Goal: Communication & Community: Participate in discussion

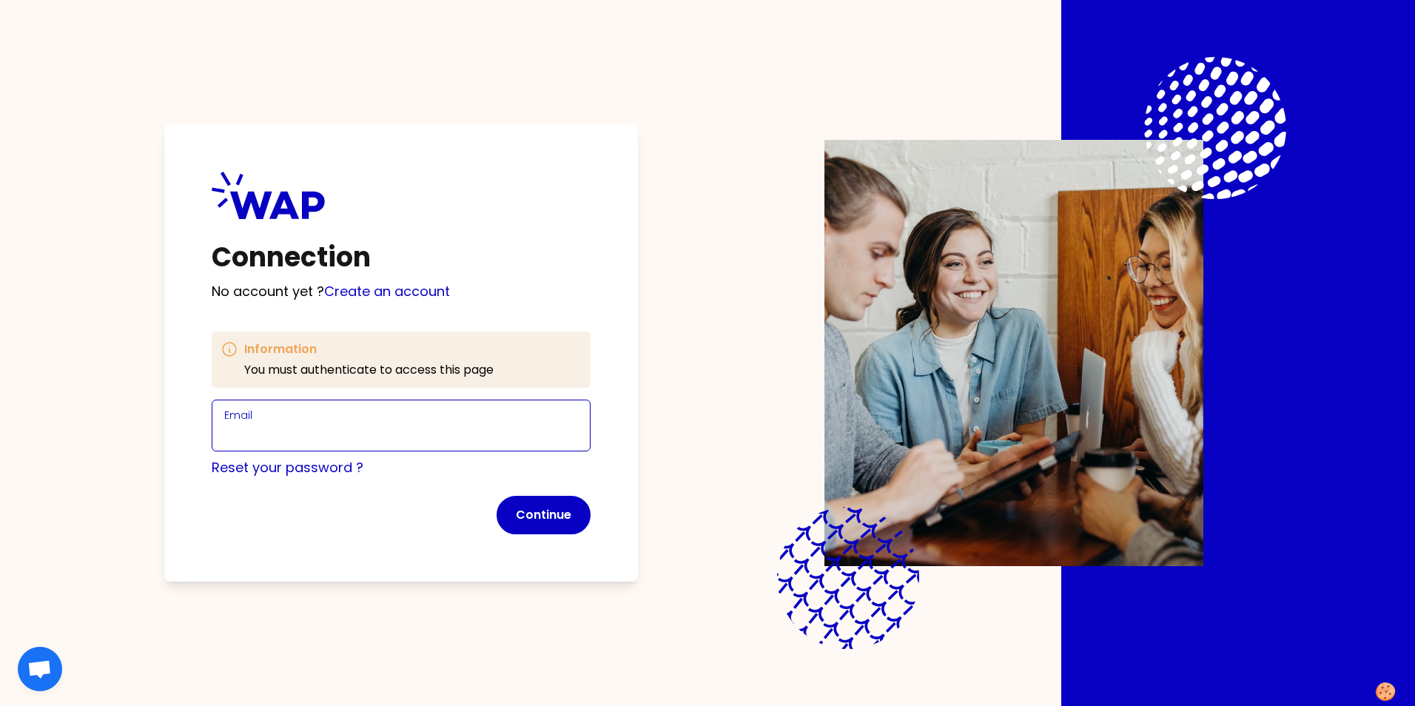
click at [390, 434] on input "Email" at bounding box center [401, 434] width 354 height 21
type input "[PERSON_NAME][EMAIL_ADDRESS][PERSON_NAME][DOMAIN_NAME]"
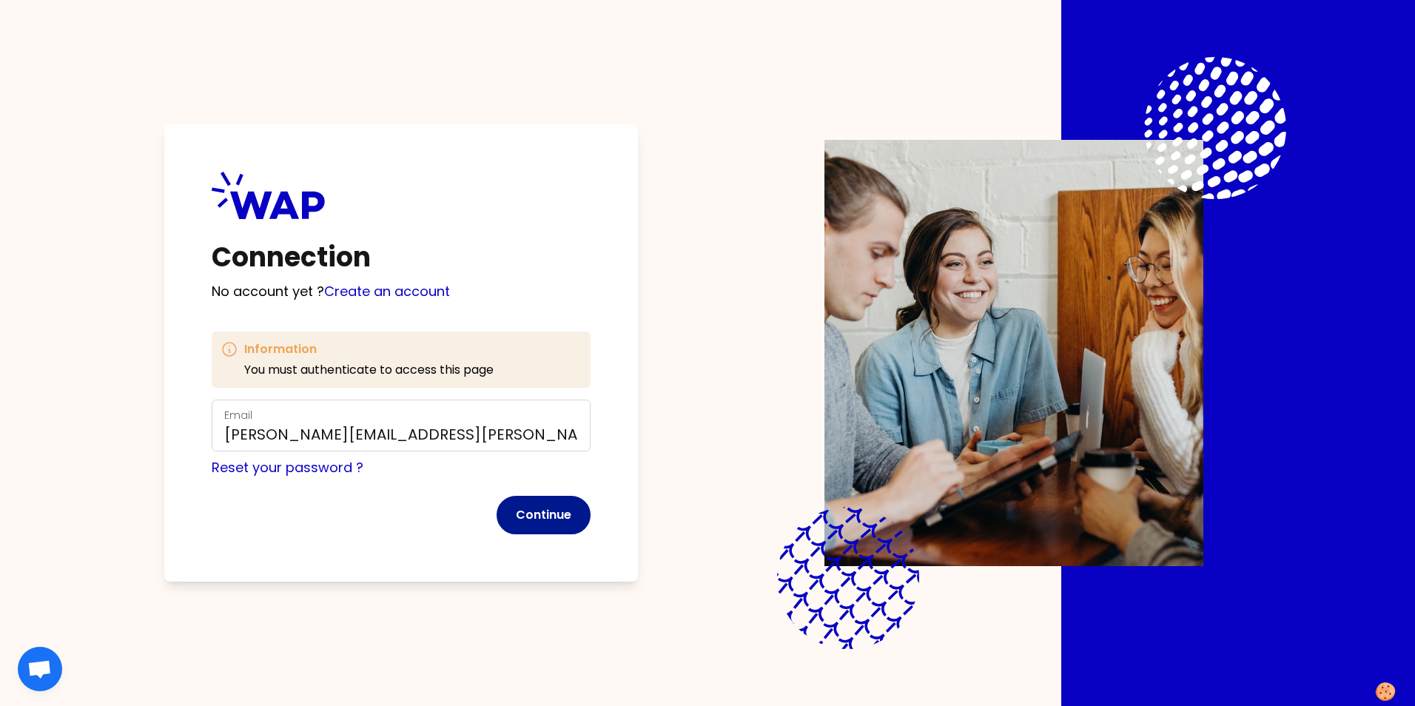
click at [533, 514] on button "Continue" at bounding box center [544, 515] width 94 height 38
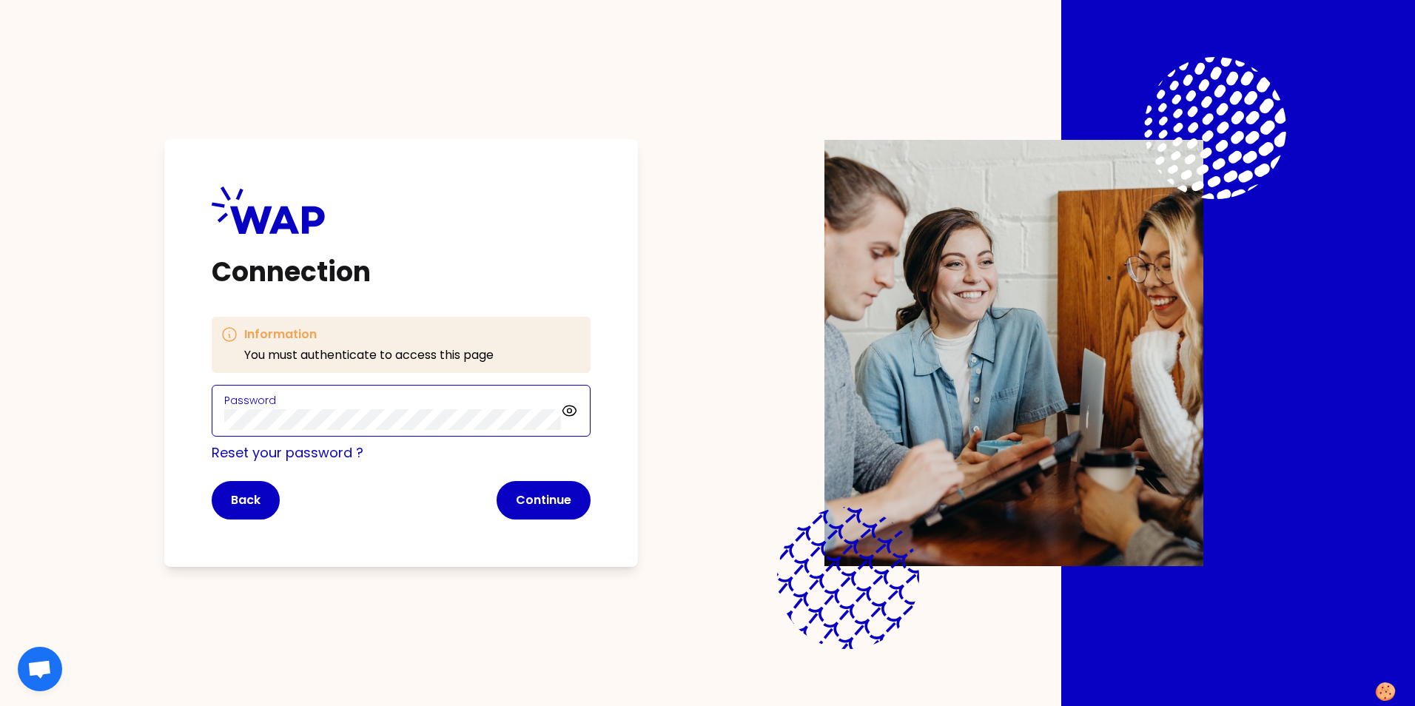
click button "Continue" at bounding box center [544, 500] width 94 height 38
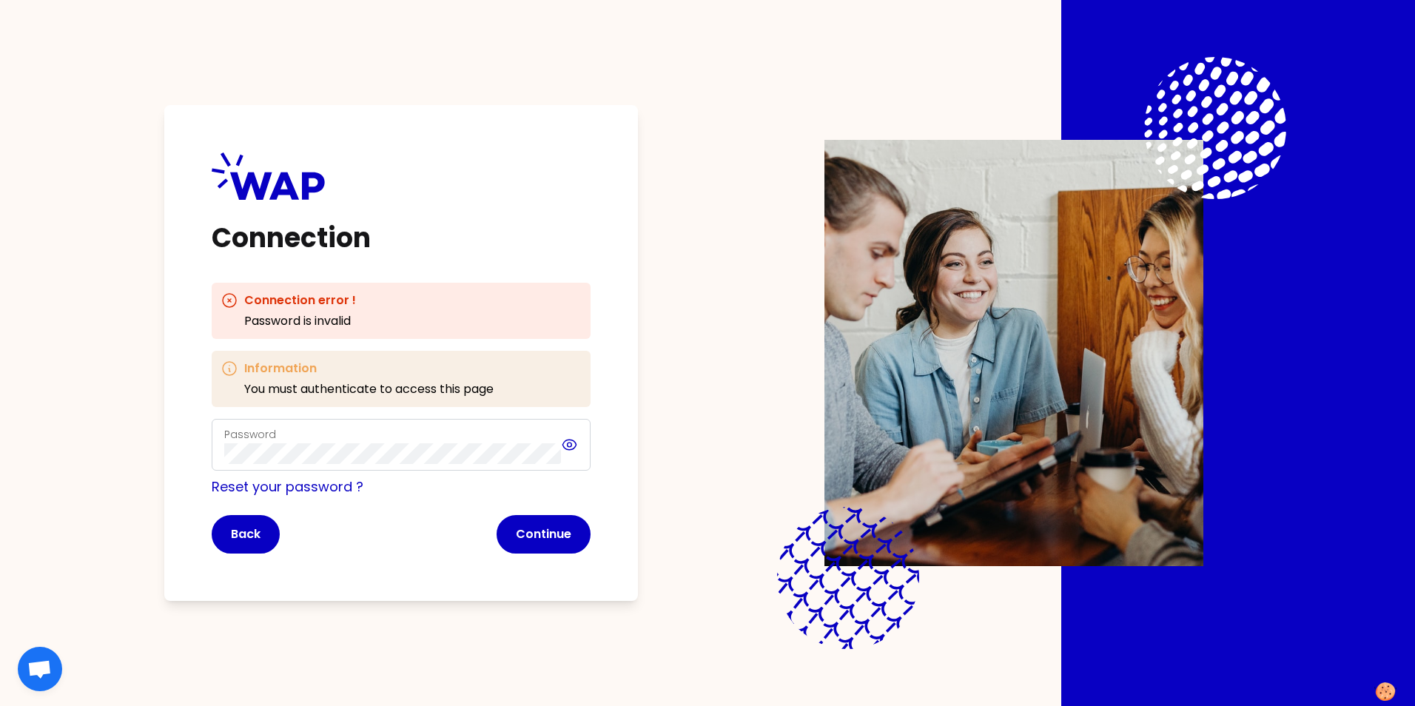
click at [569, 446] on icon at bounding box center [569, 445] width 17 height 18
click at [45, 438] on div "Connection Connection error ! Password is invalid Information You must authenti…" at bounding box center [707, 353] width 1415 height 706
click button "Continue" at bounding box center [544, 534] width 94 height 38
click at [101, 427] on div "Connection Connection error ! Password is invalid Information You must authenti…" at bounding box center [707, 353] width 1225 height 706
click button "Continue" at bounding box center [544, 534] width 94 height 38
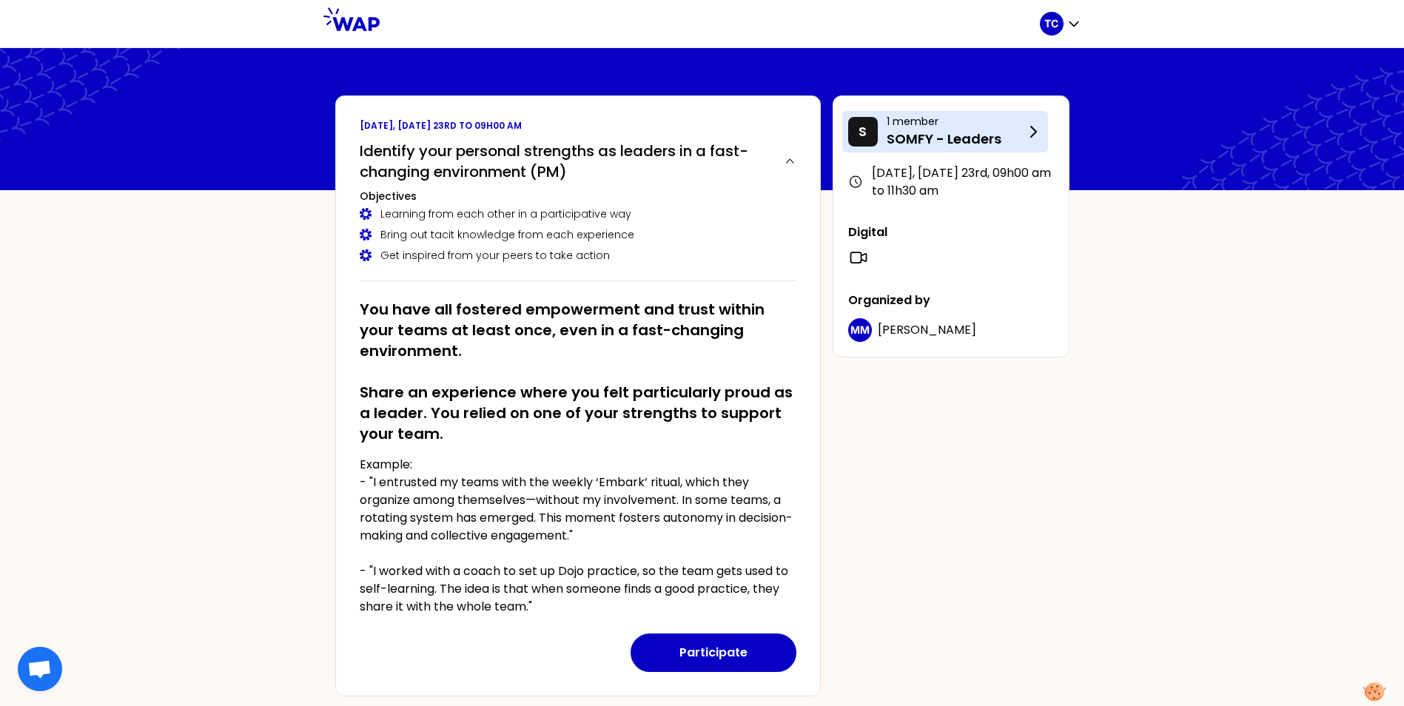
click at [1034, 134] on icon at bounding box center [1033, 132] width 5 height 10
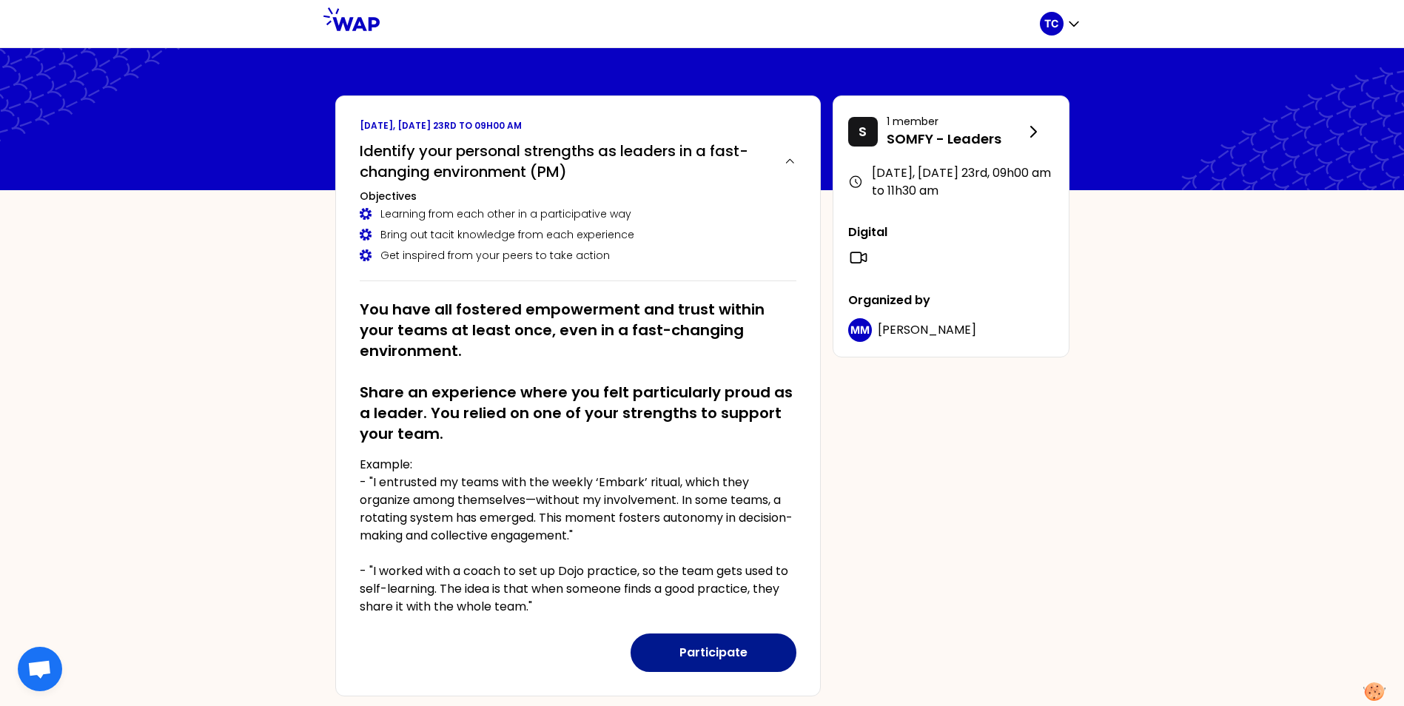
click at [709, 647] on button "Participate" at bounding box center [713, 652] width 166 height 38
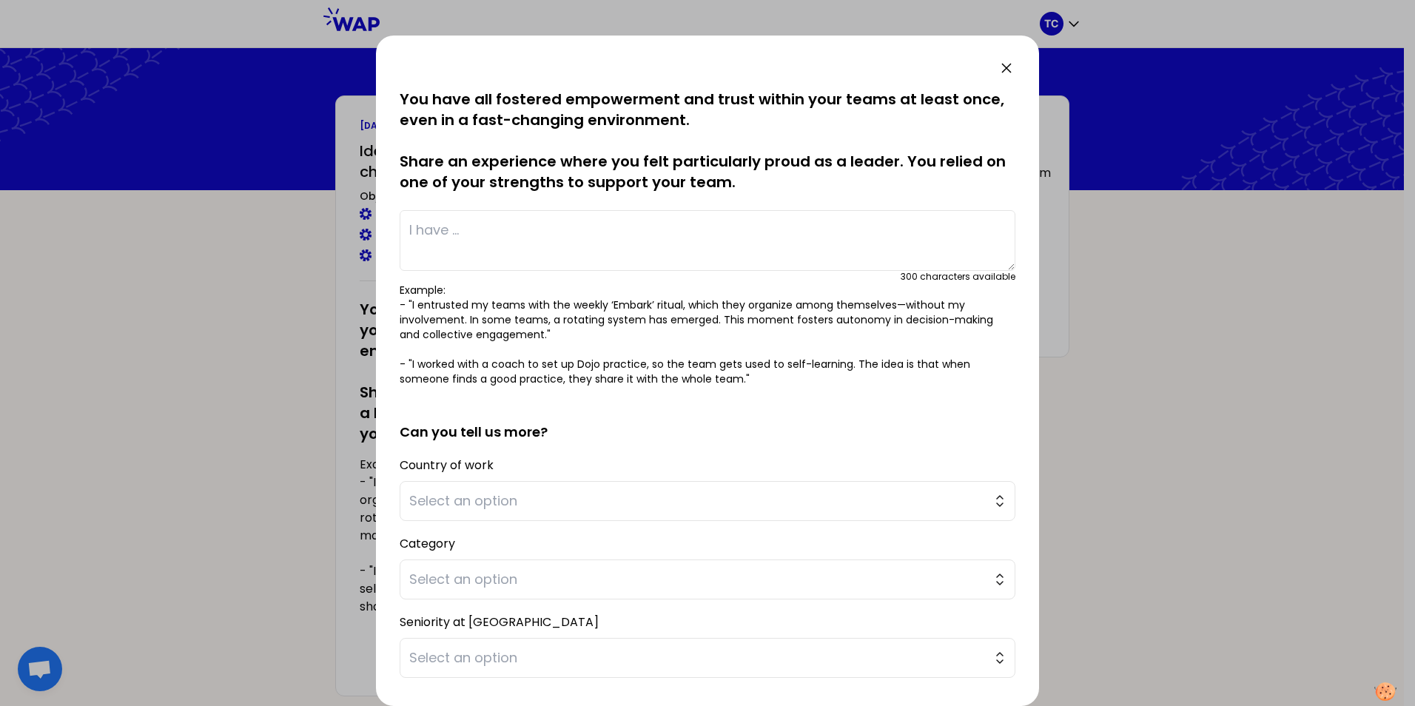
click at [514, 224] on textarea at bounding box center [708, 240] width 616 height 61
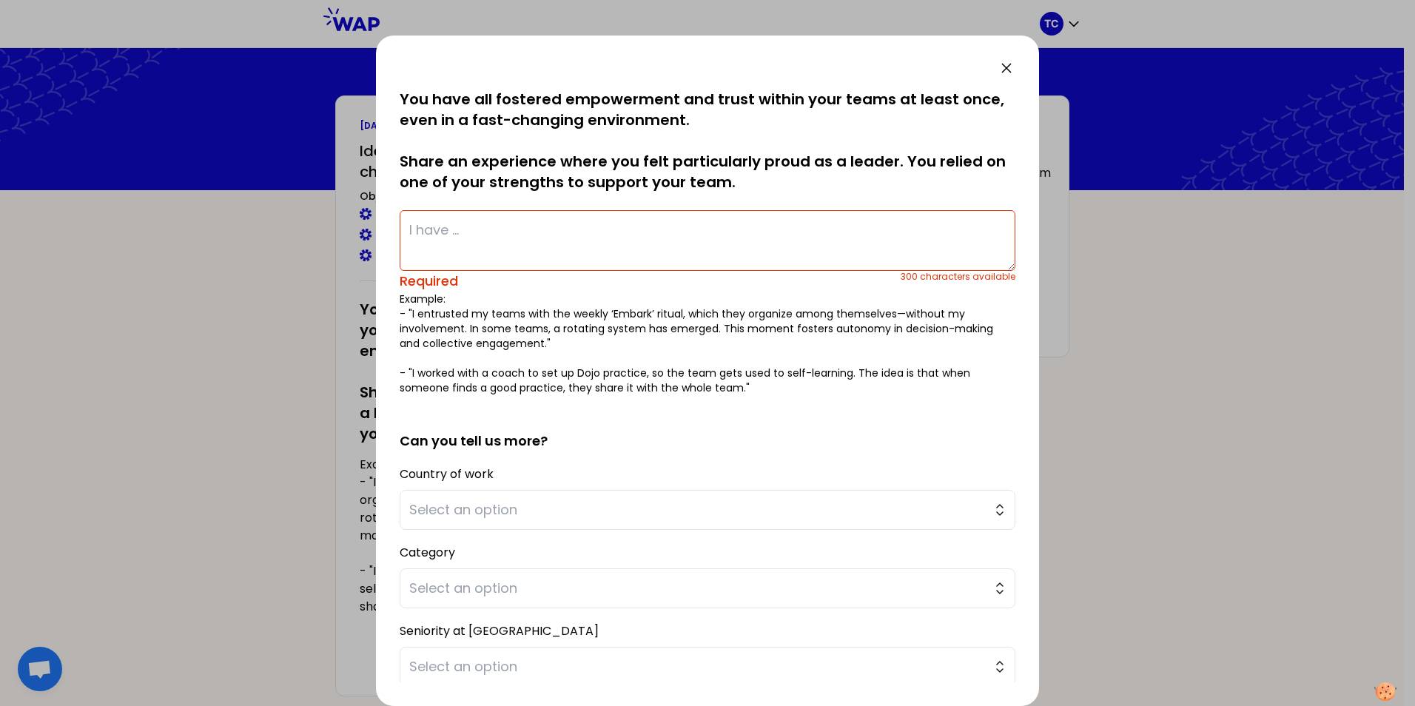
click at [542, 239] on textarea at bounding box center [708, 240] width 616 height 61
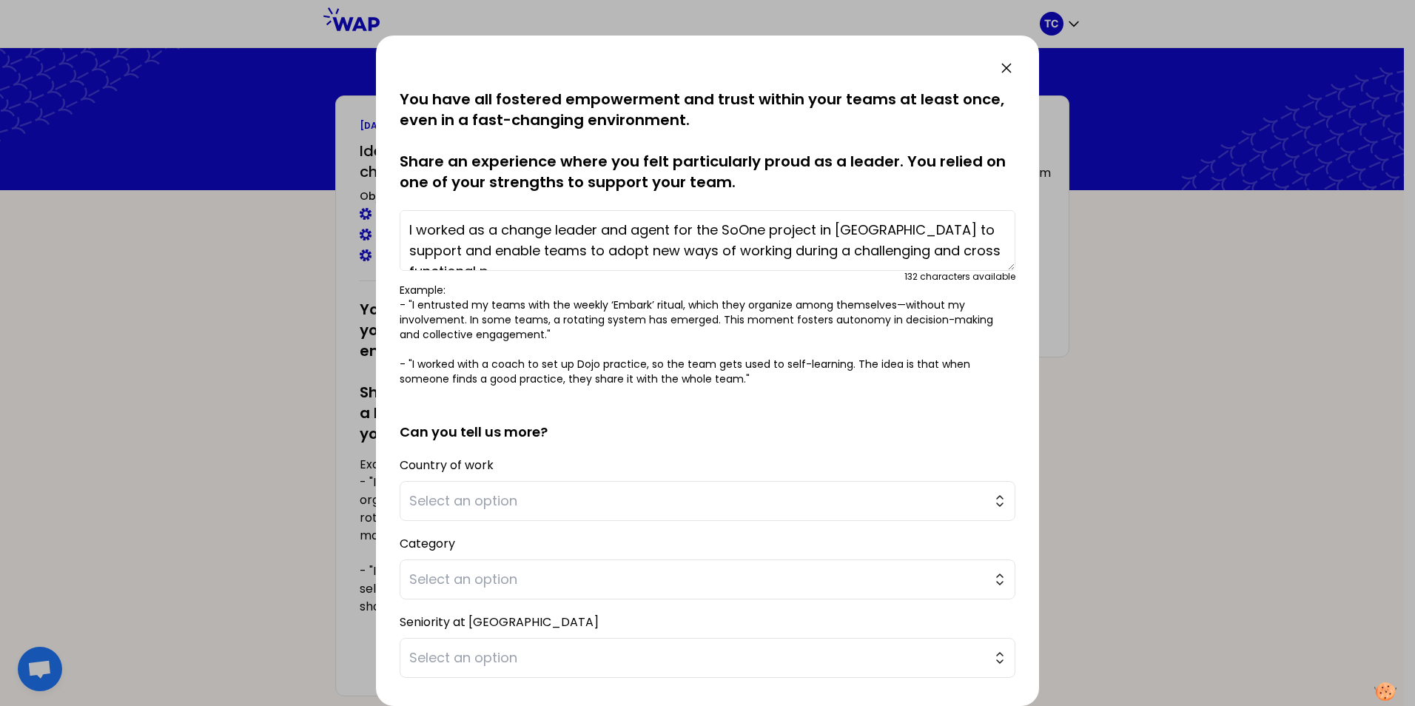
scroll to position [10, 0]
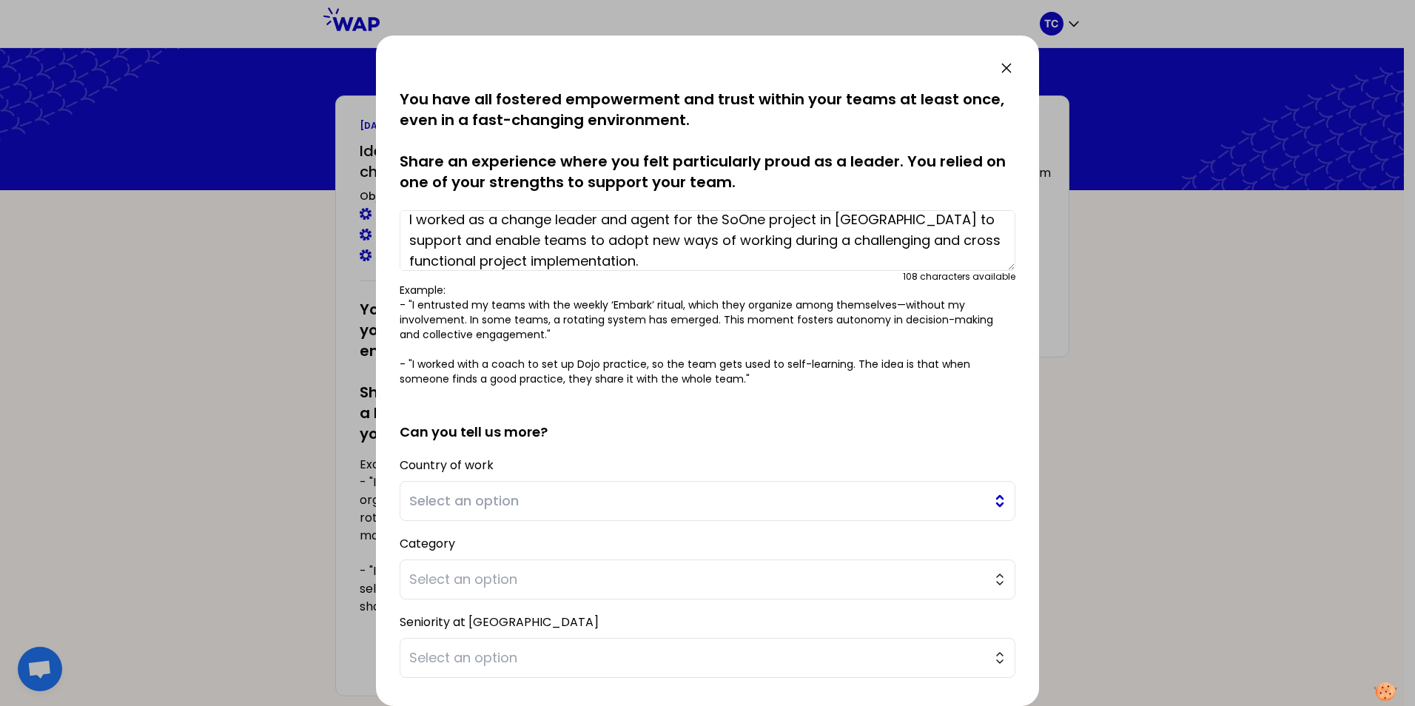
type textarea "I worked as a change leader and agent for the SoOne project in [GEOGRAPHIC_DATA…"
click at [655, 511] on button "Select an option" at bounding box center [708, 501] width 616 height 40
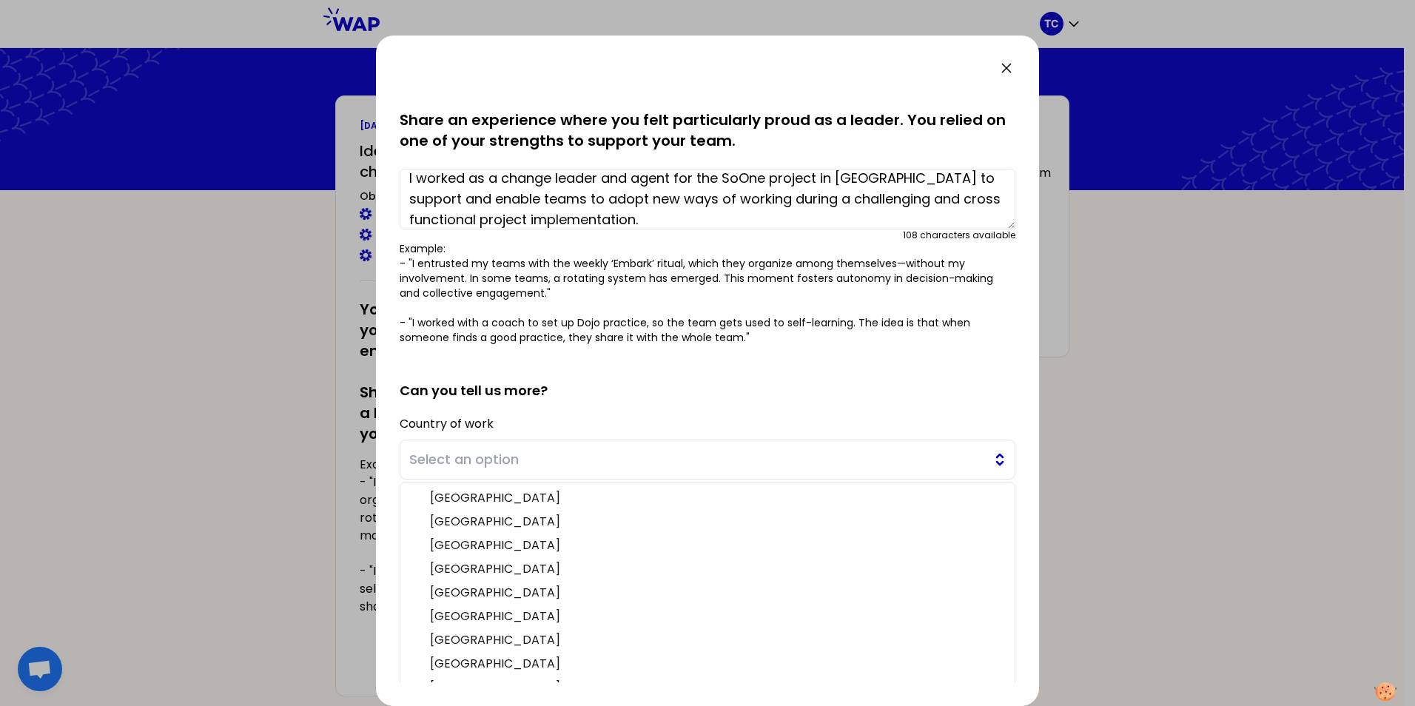
scroll to position [74, 0]
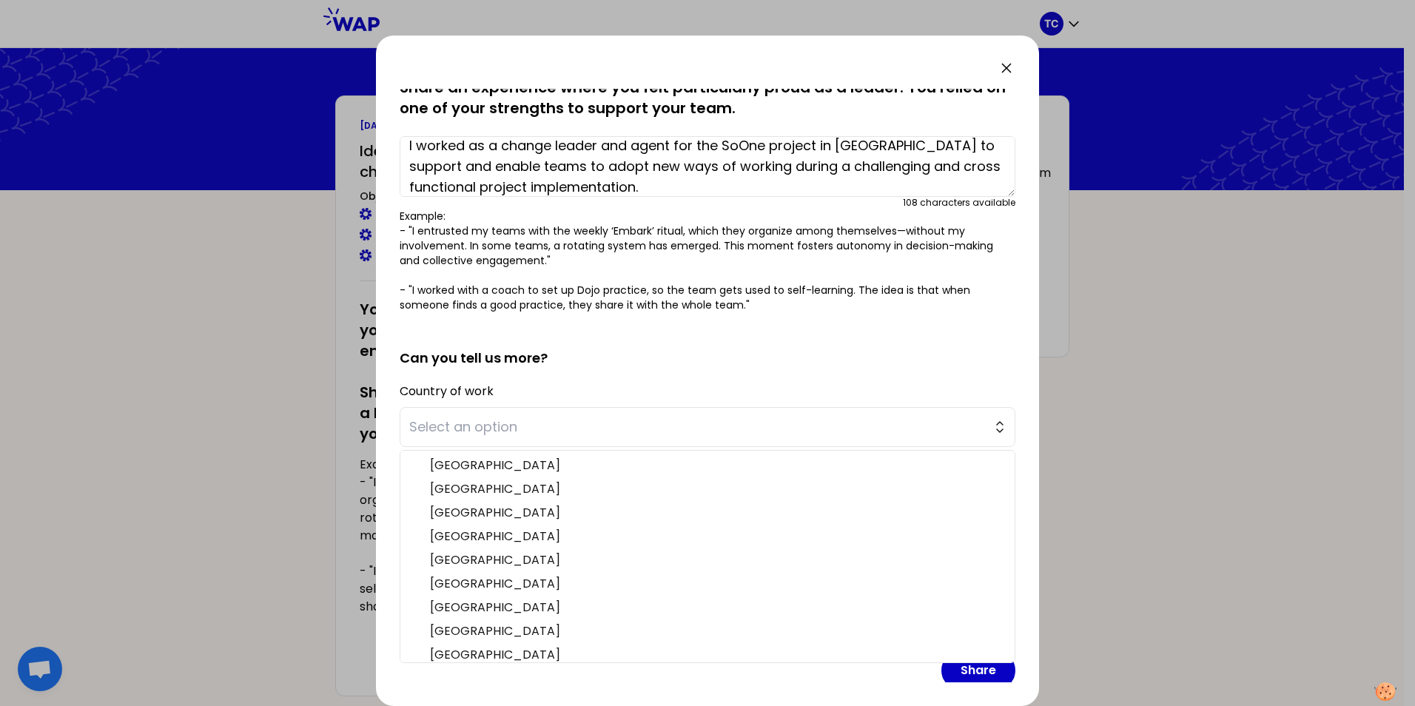
click at [659, 383] on div "Country of work Select an option [GEOGRAPHIC_DATA] [GEOGRAPHIC_DATA] [GEOGRAPHI…" at bounding box center [708, 413] width 616 height 67
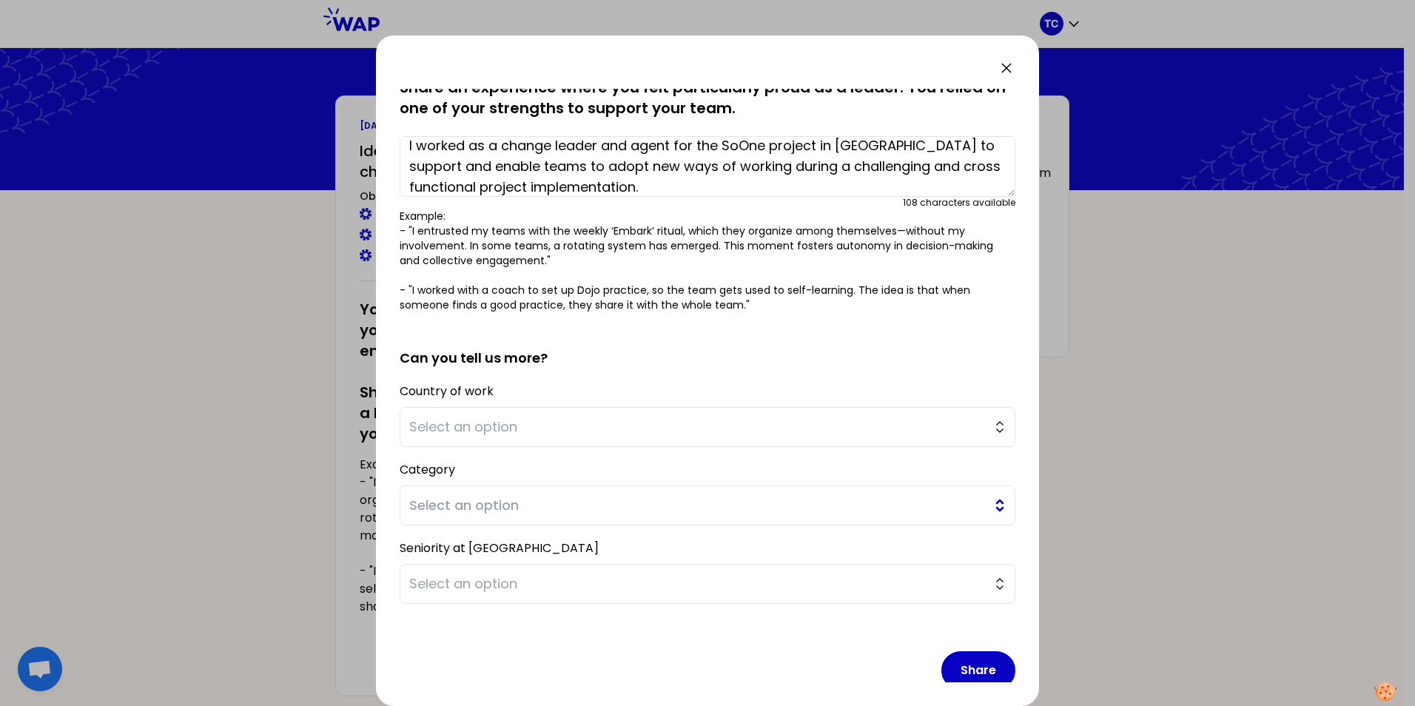
click at [582, 495] on span "Select an option" at bounding box center [697, 505] width 576 height 21
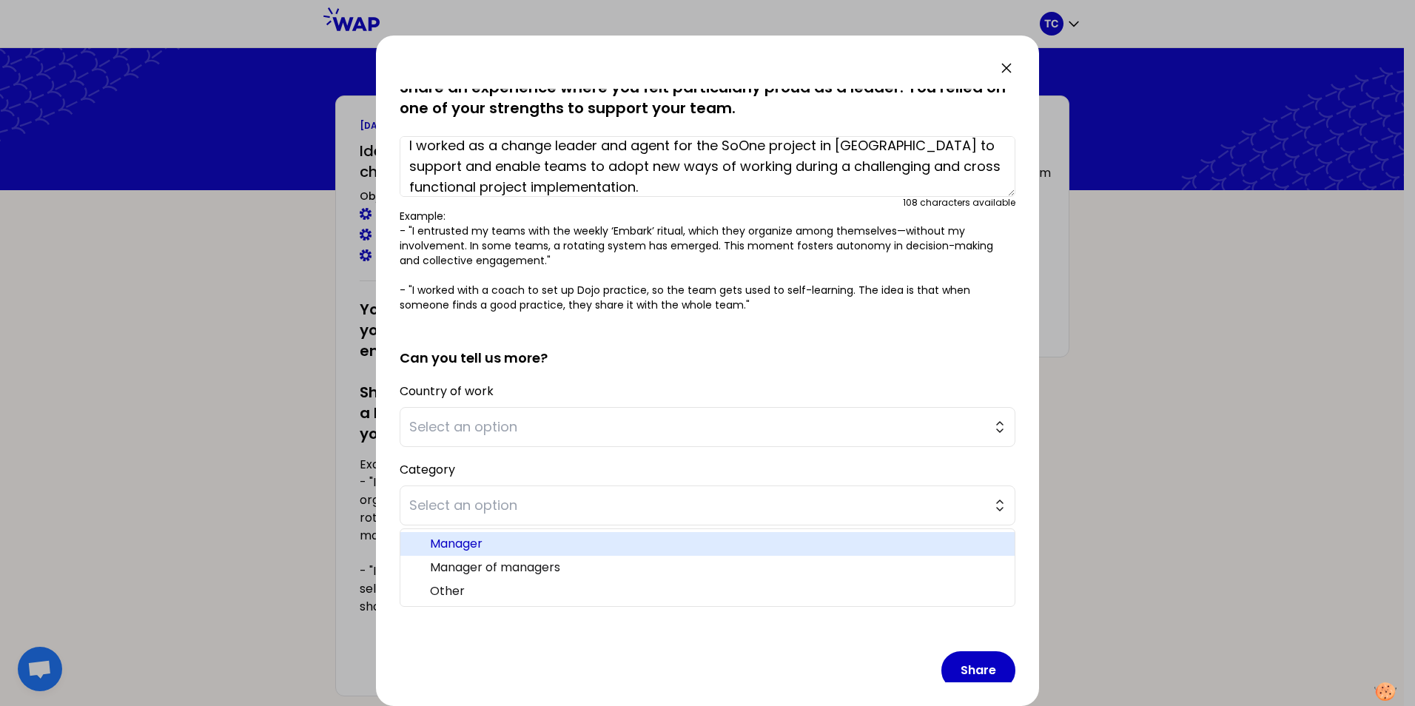
click at [469, 548] on span "Manager" at bounding box center [716, 544] width 573 height 18
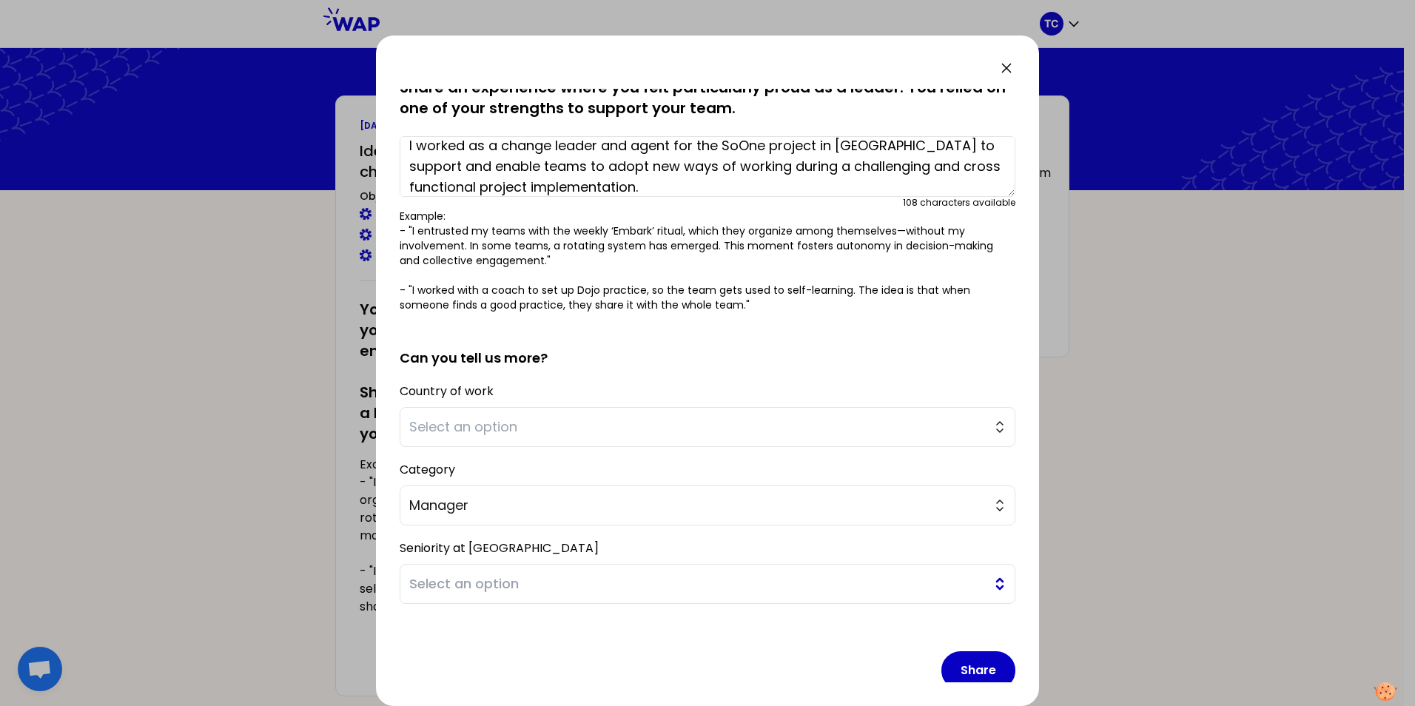
click at [576, 574] on span "Select an option" at bounding box center [697, 583] width 576 height 21
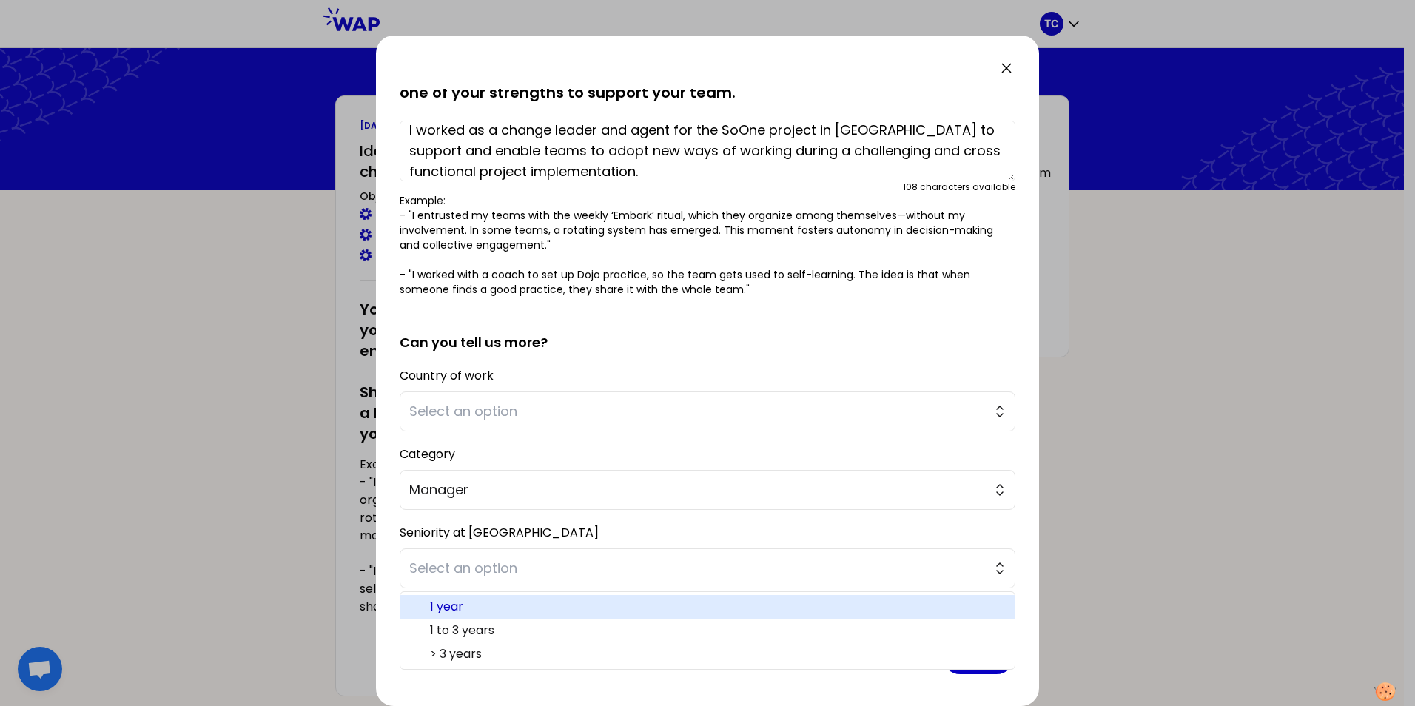
scroll to position [93, 0]
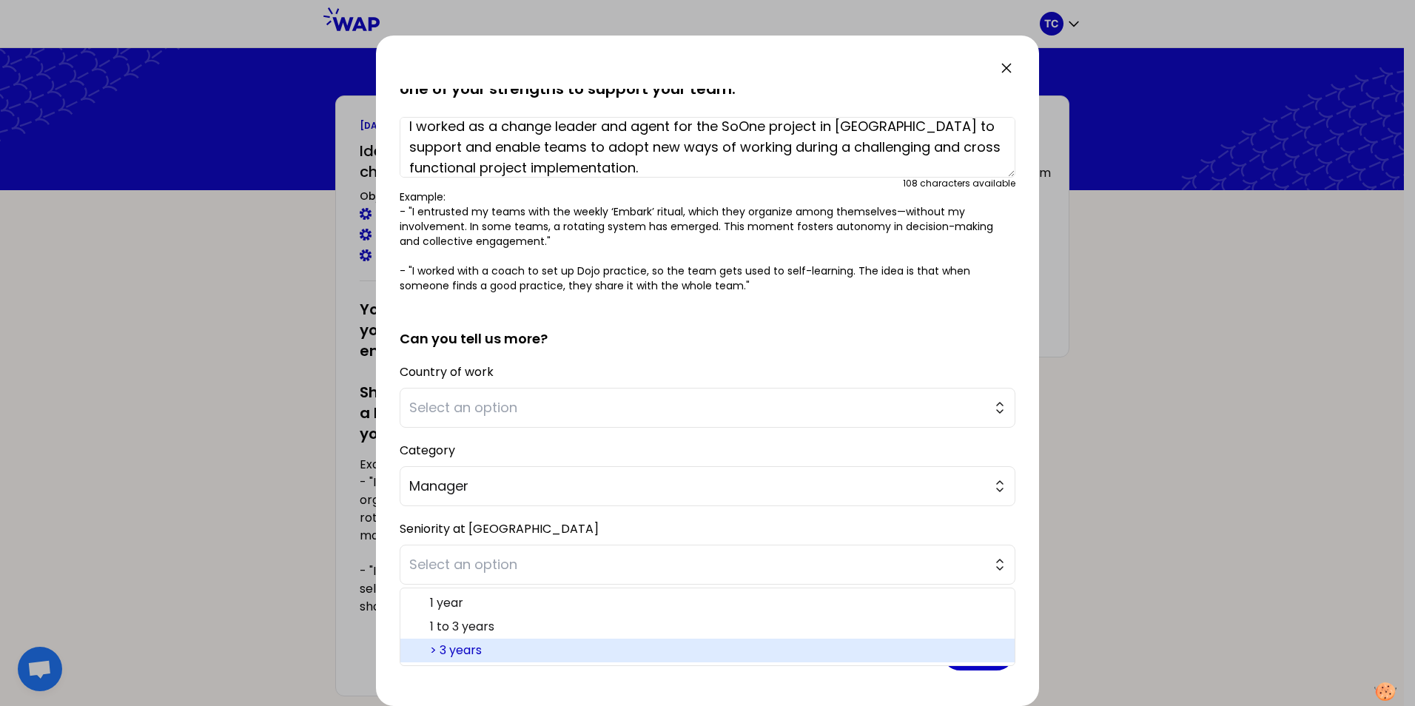
click at [448, 645] on span "> 3 years" at bounding box center [716, 651] width 573 height 18
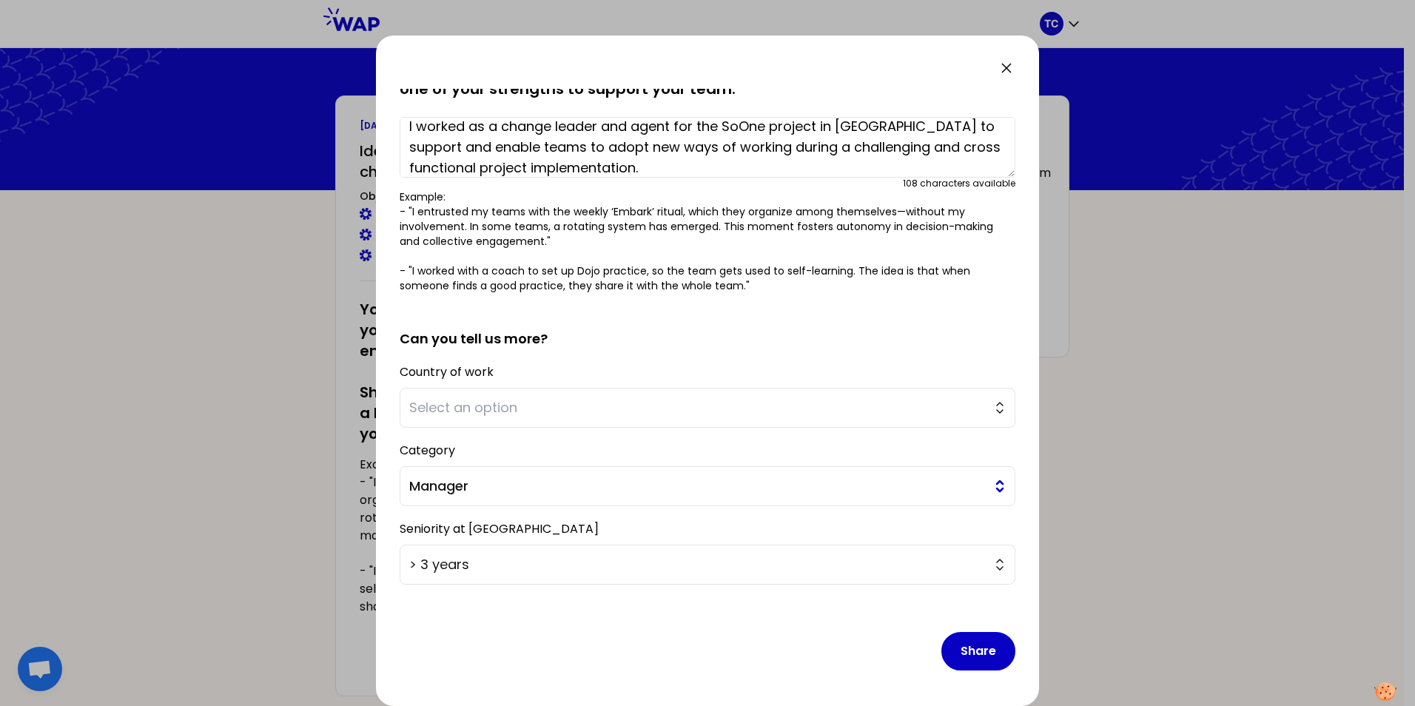
click at [519, 477] on span "Manager" at bounding box center [697, 486] width 576 height 21
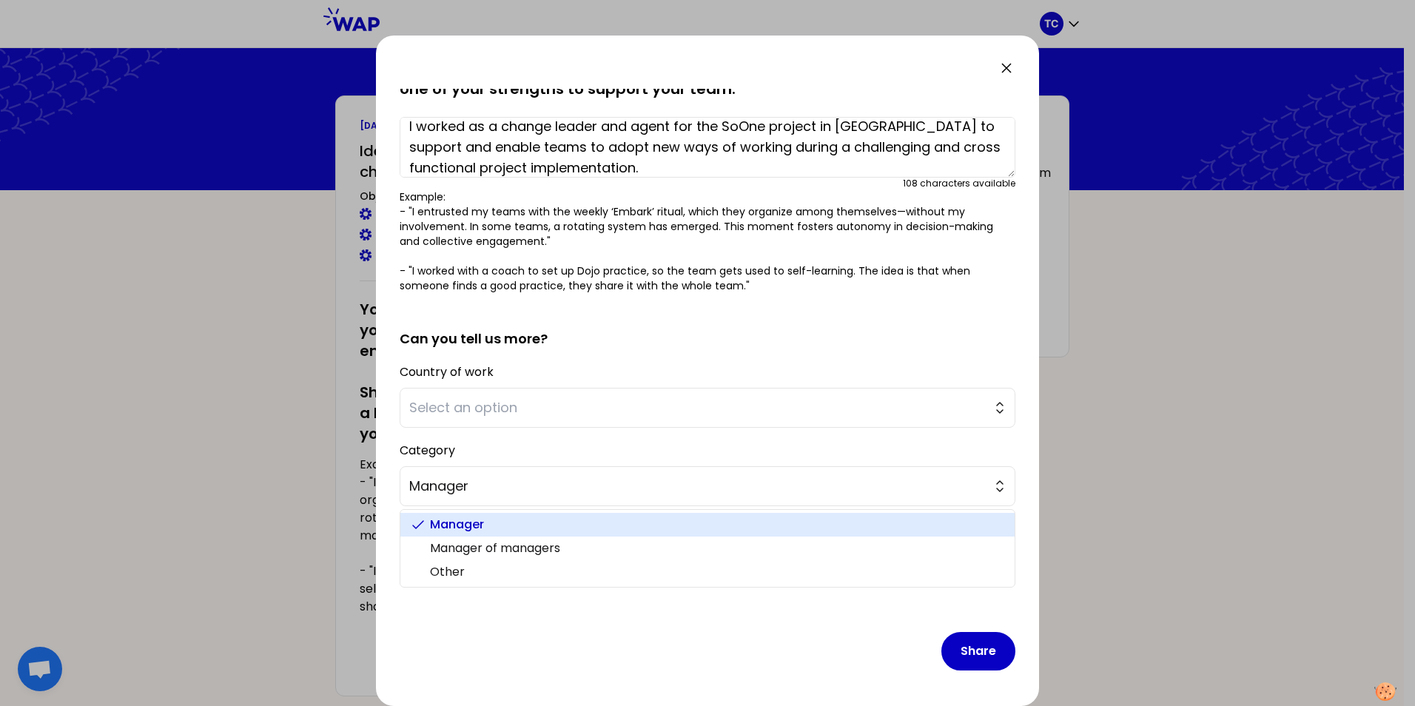
click at [536, 371] on div "Country of work Select an option" at bounding box center [708, 394] width 616 height 67
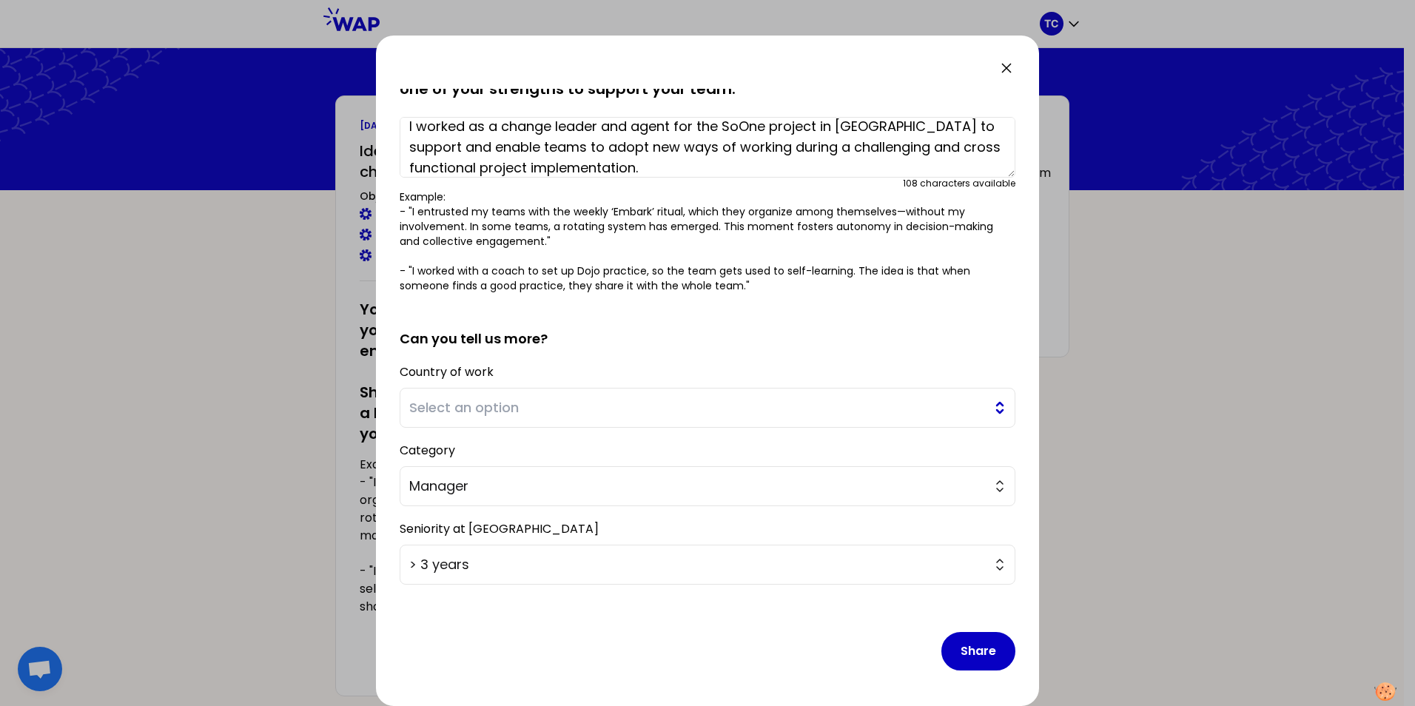
click at [528, 394] on button "Select an option" at bounding box center [708, 408] width 616 height 40
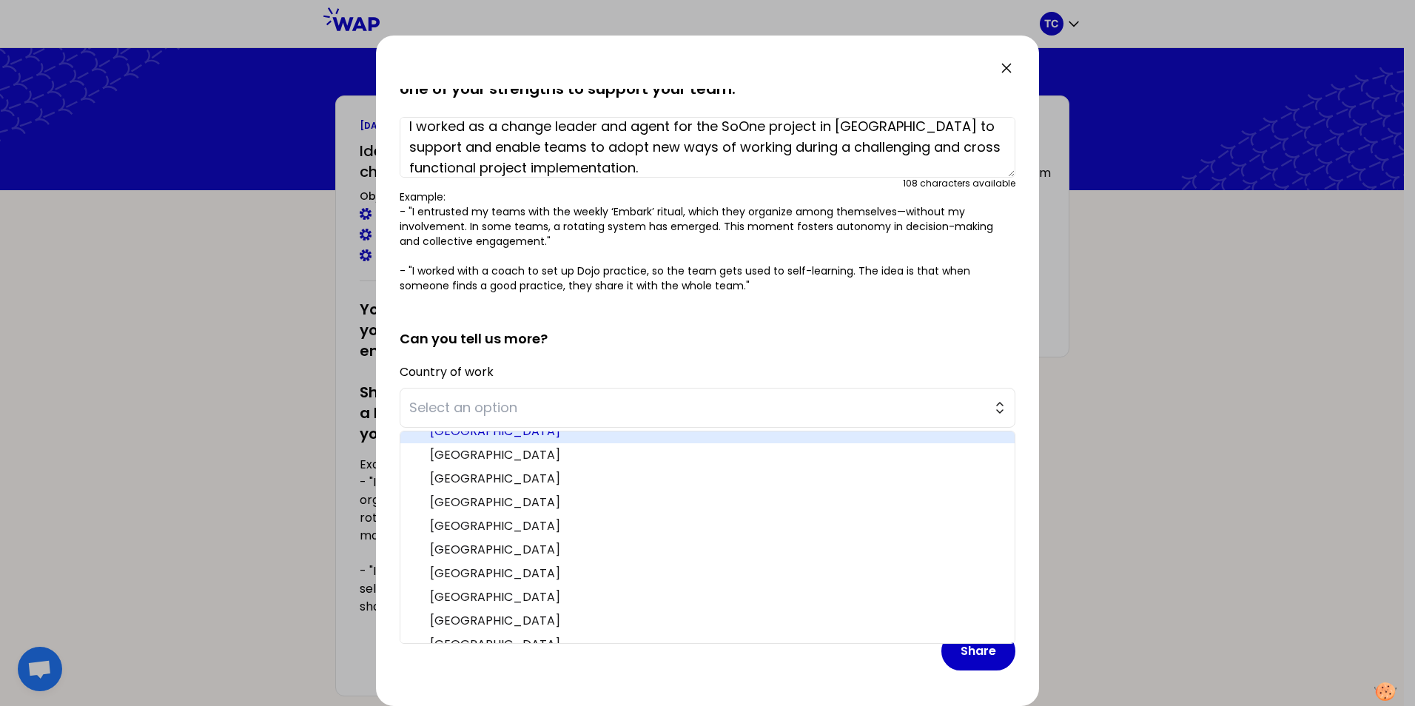
scroll to position [444, 0]
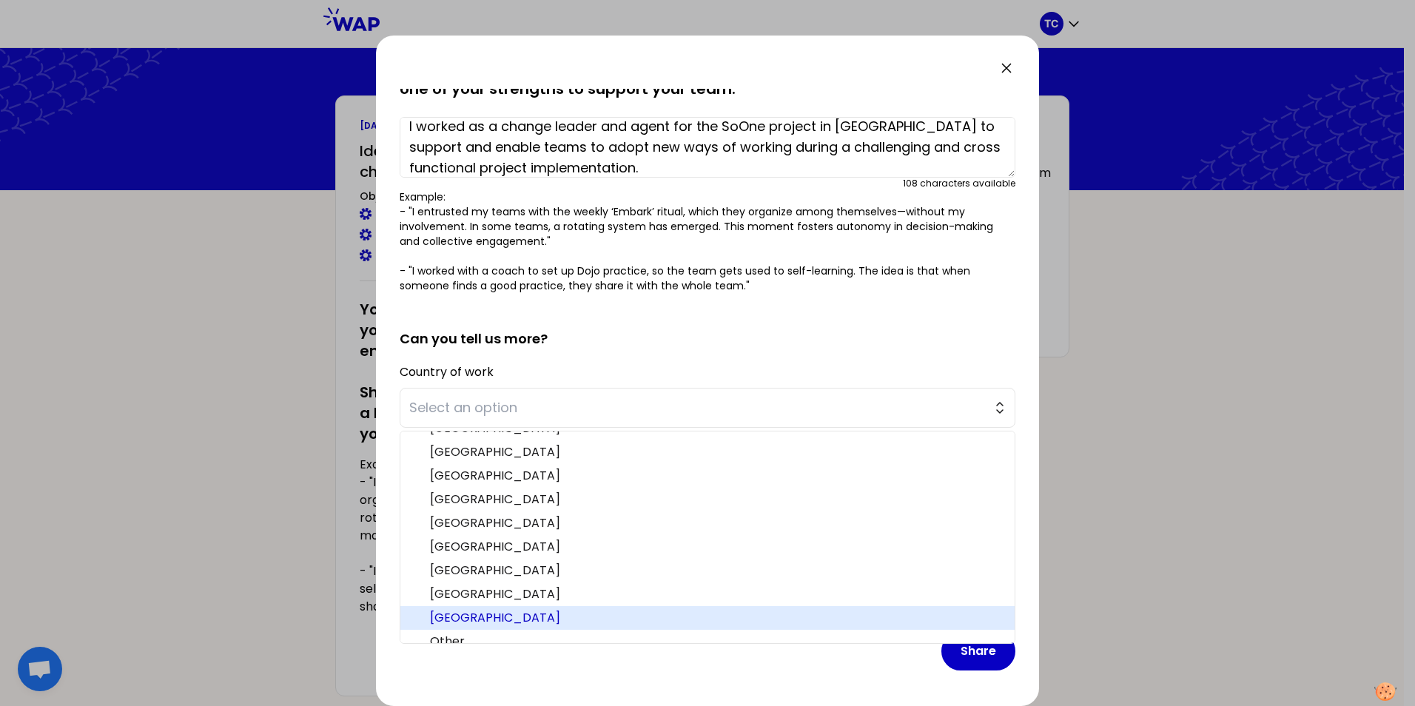
click at [479, 619] on span "[GEOGRAPHIC_DATA]" at bounding box center [716, 618] width 573 height 18
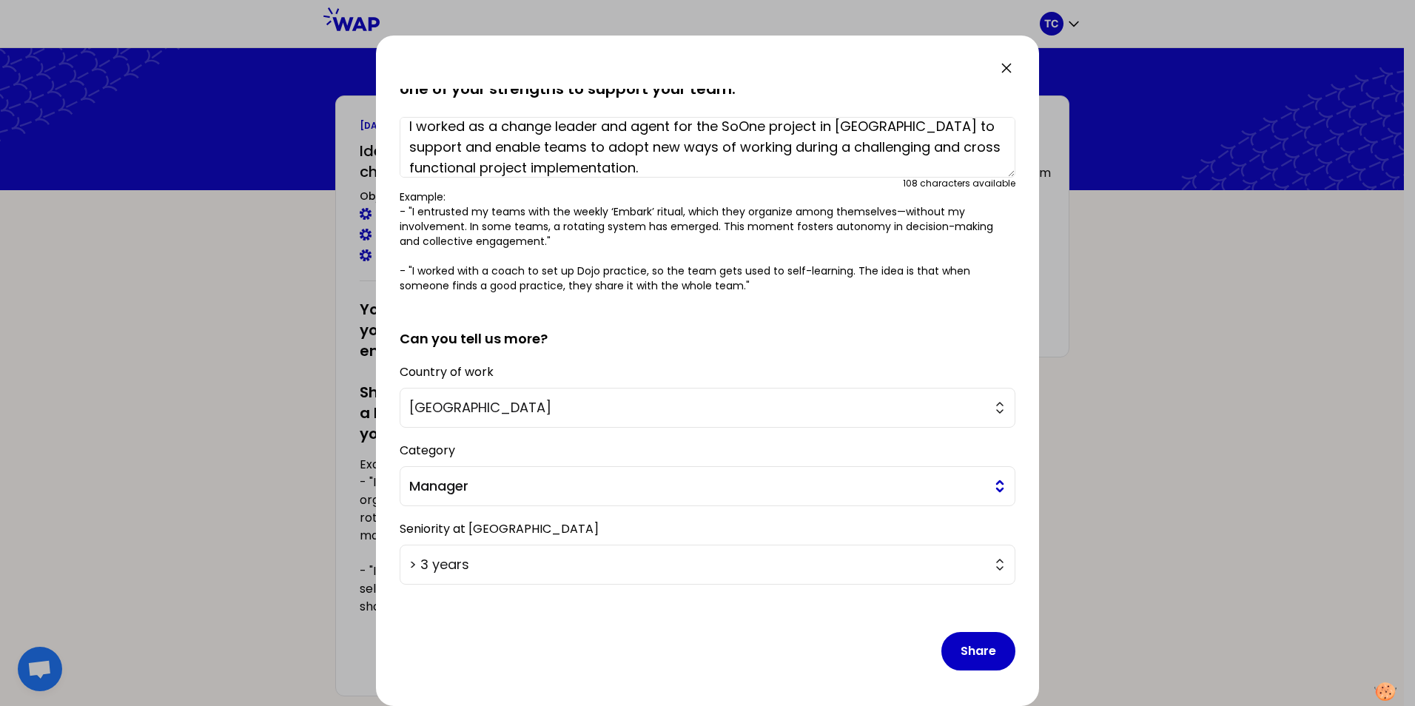
click at [542, 492] on span "Manager" at bounding box center [697, 486] width 576 height 21
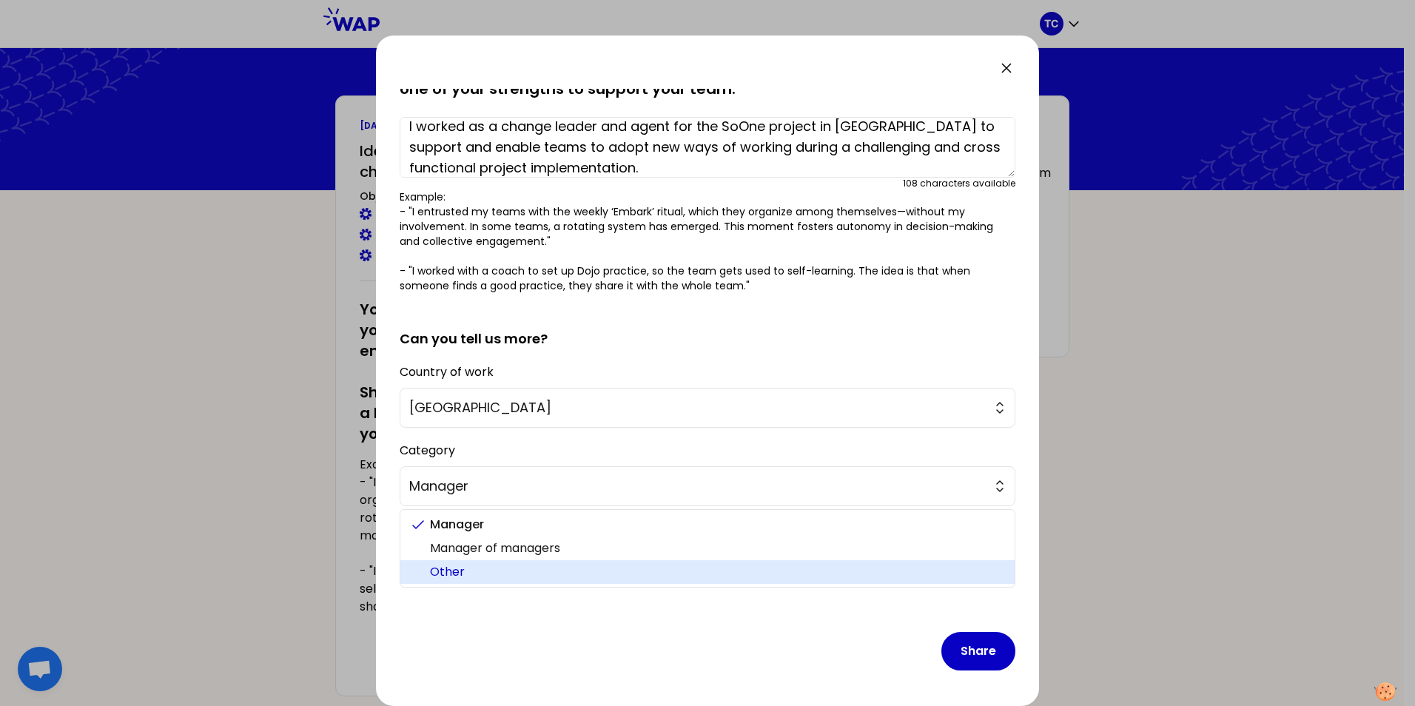
click at [475, 566] on span "Other" at bounding box center [716, 572] width 573 height 18
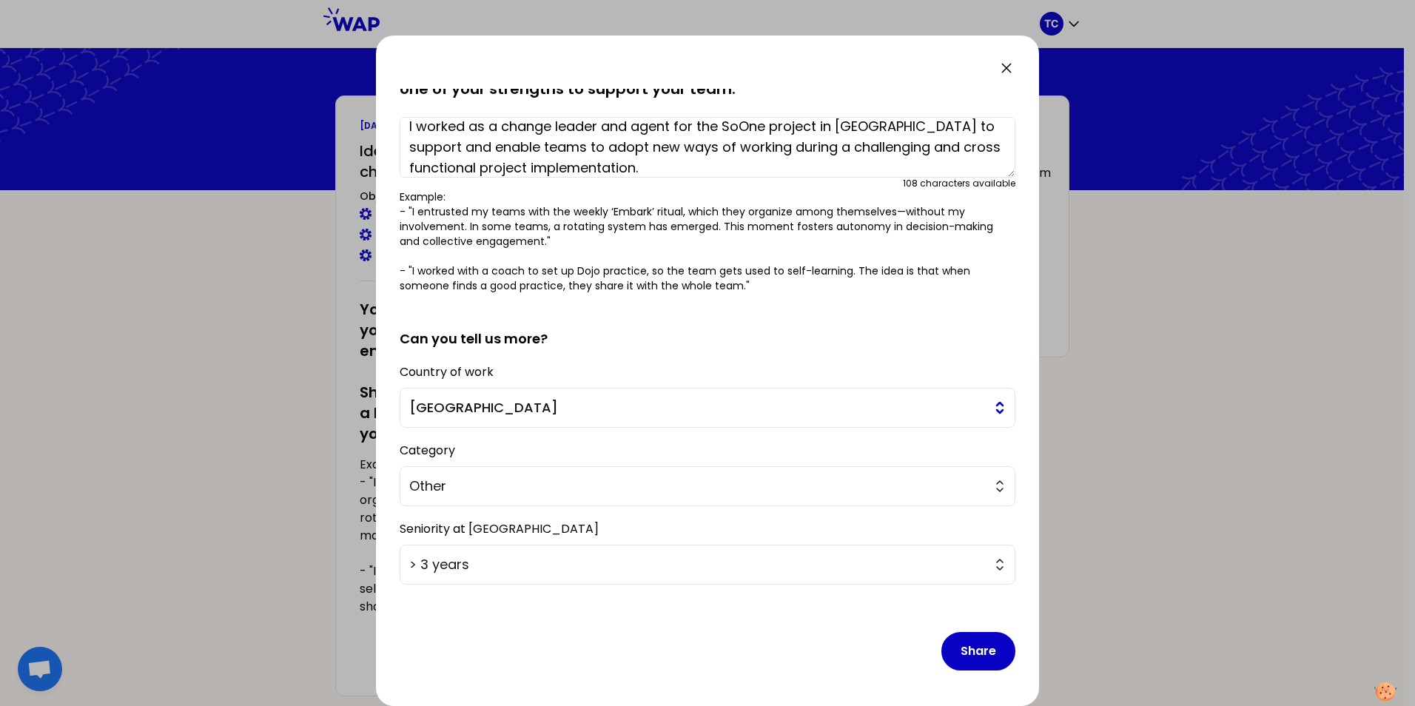
click at [551, 403] on span "[GEOGRAPHIC_DATA]" at bounding box center [697, 407] width 576 height 21
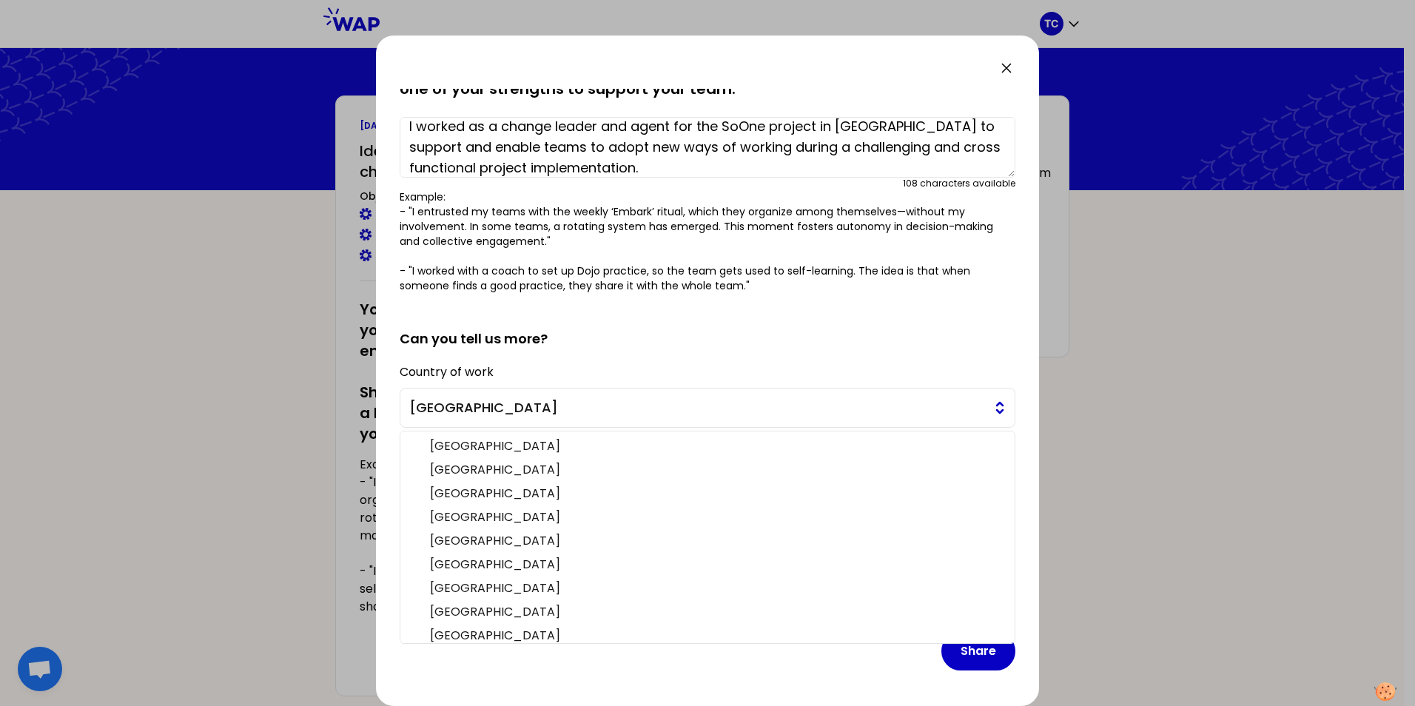
scroll to position [431, 0]
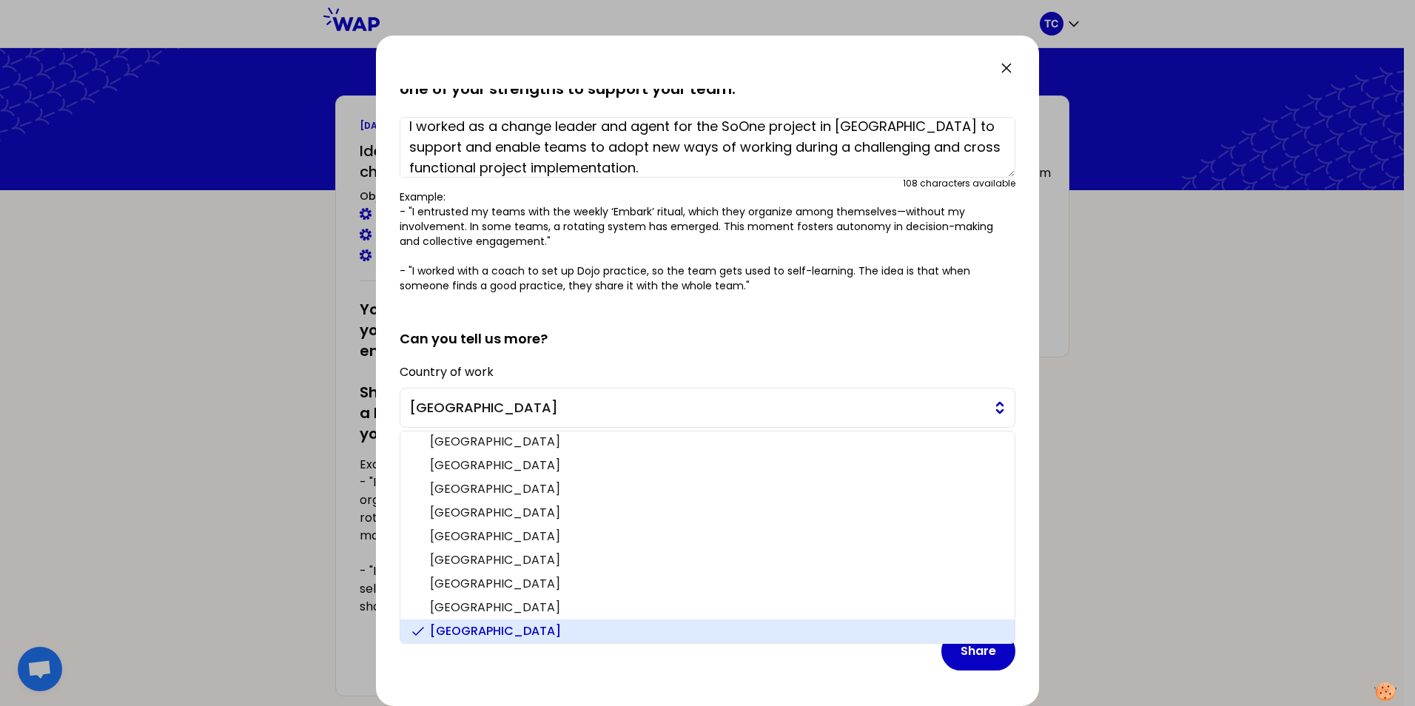
click at [551, 403] on span "[GEOGRAPHIC_DATA]" at bounding box center [697, 407] width 576 height 21
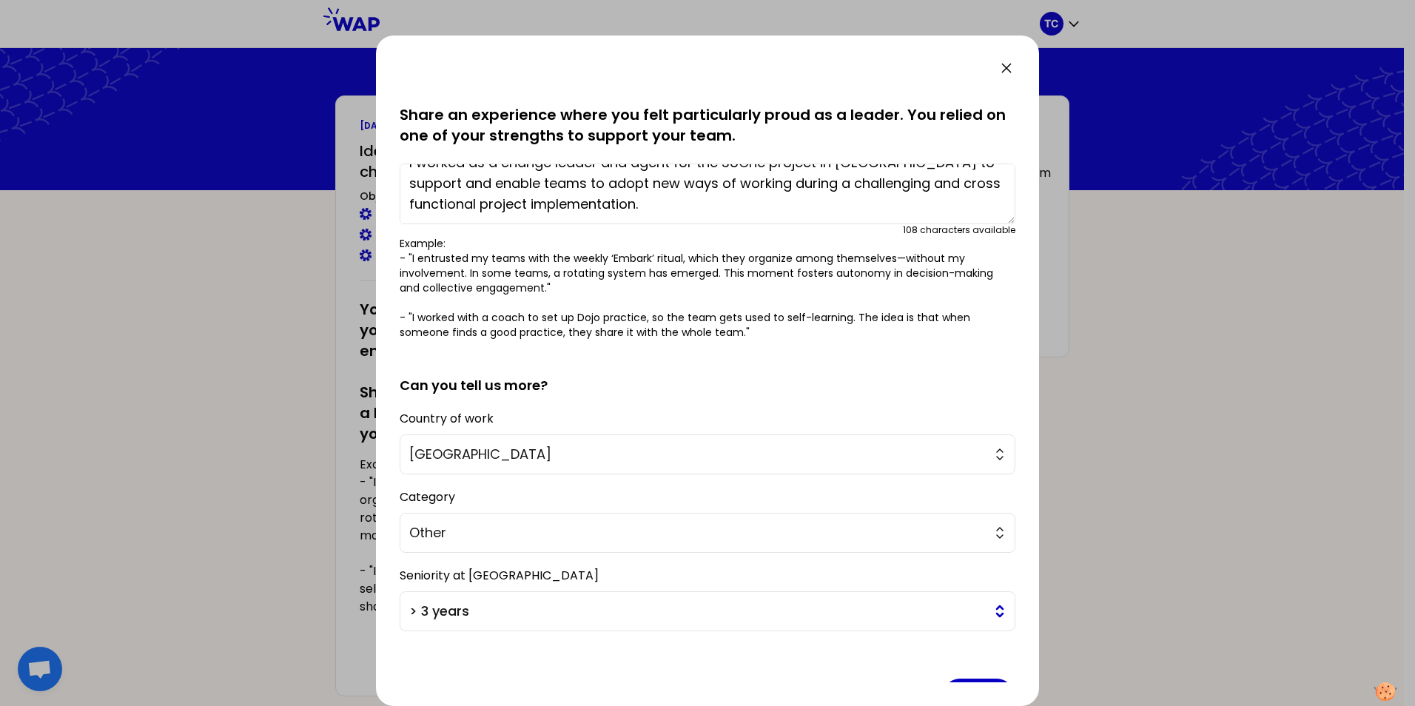
scroll to position [93, 0]
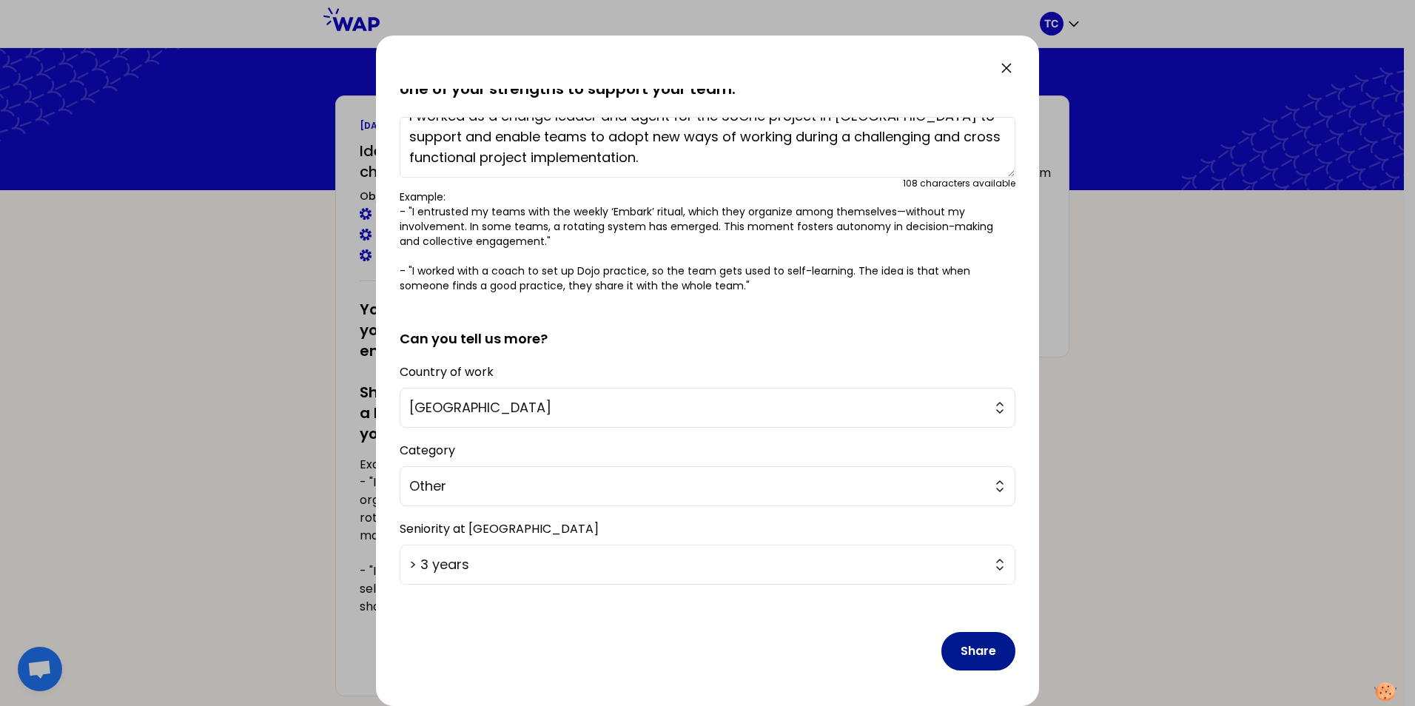
click at [965, 656] on button "Share" at bounding box center [978, 651] width 74 height 38
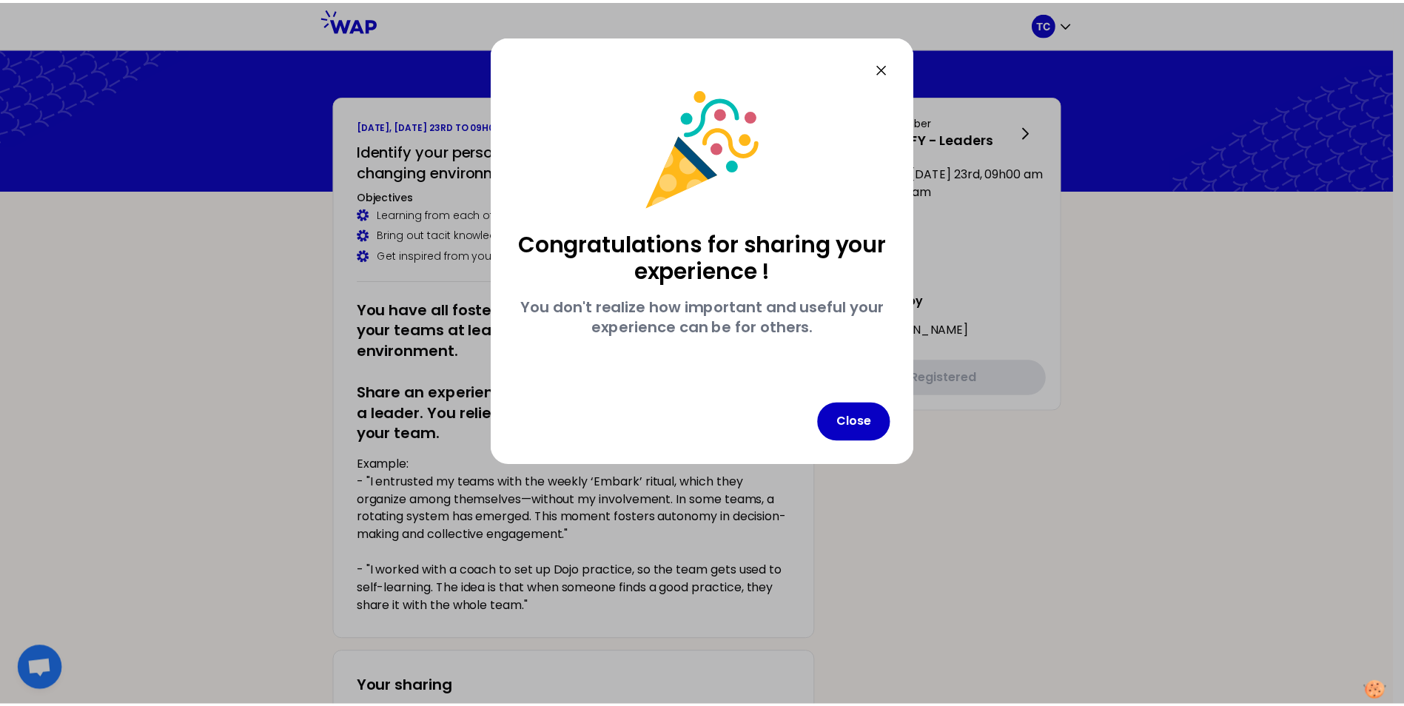
scroll to position [0, 0]
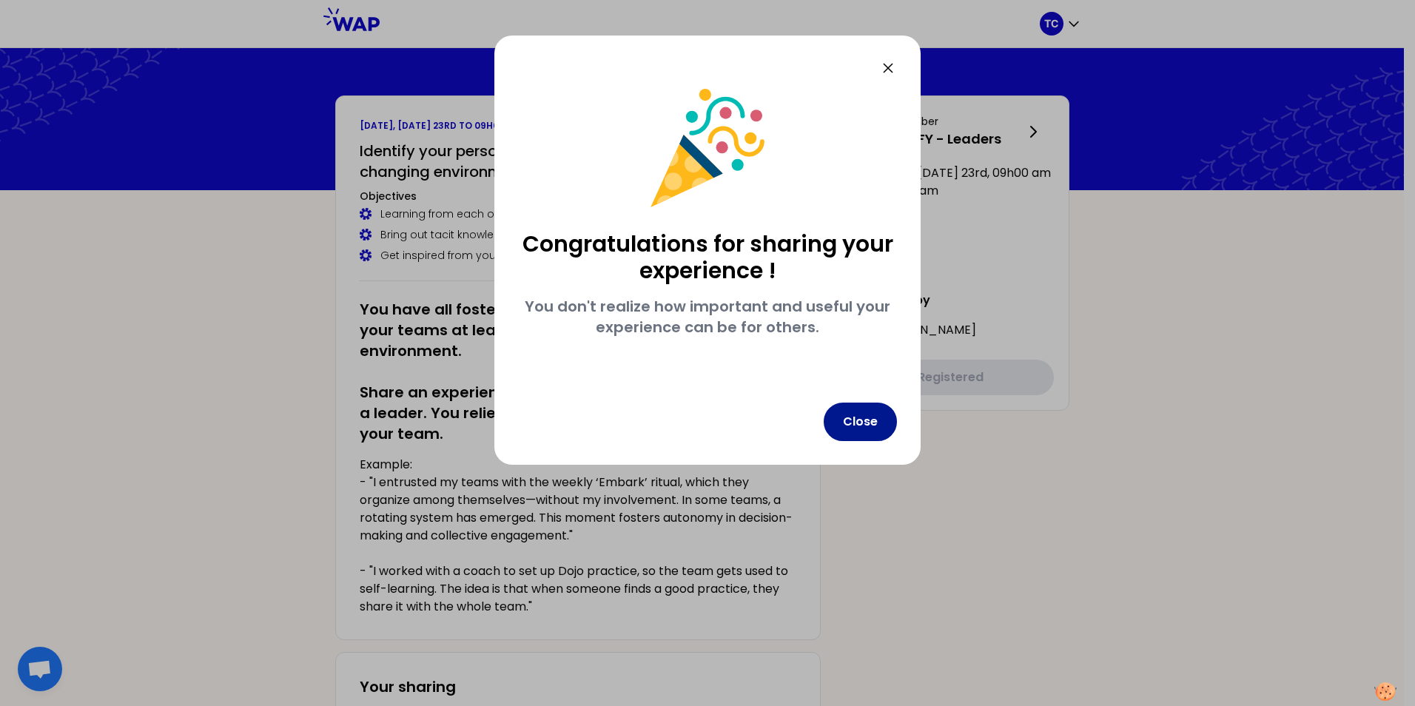
click at [847, 418] on button "Close" at bounding box center [860, 422] width 73 height 38
